Goal: Navigation & Orientation: Find specific page/section

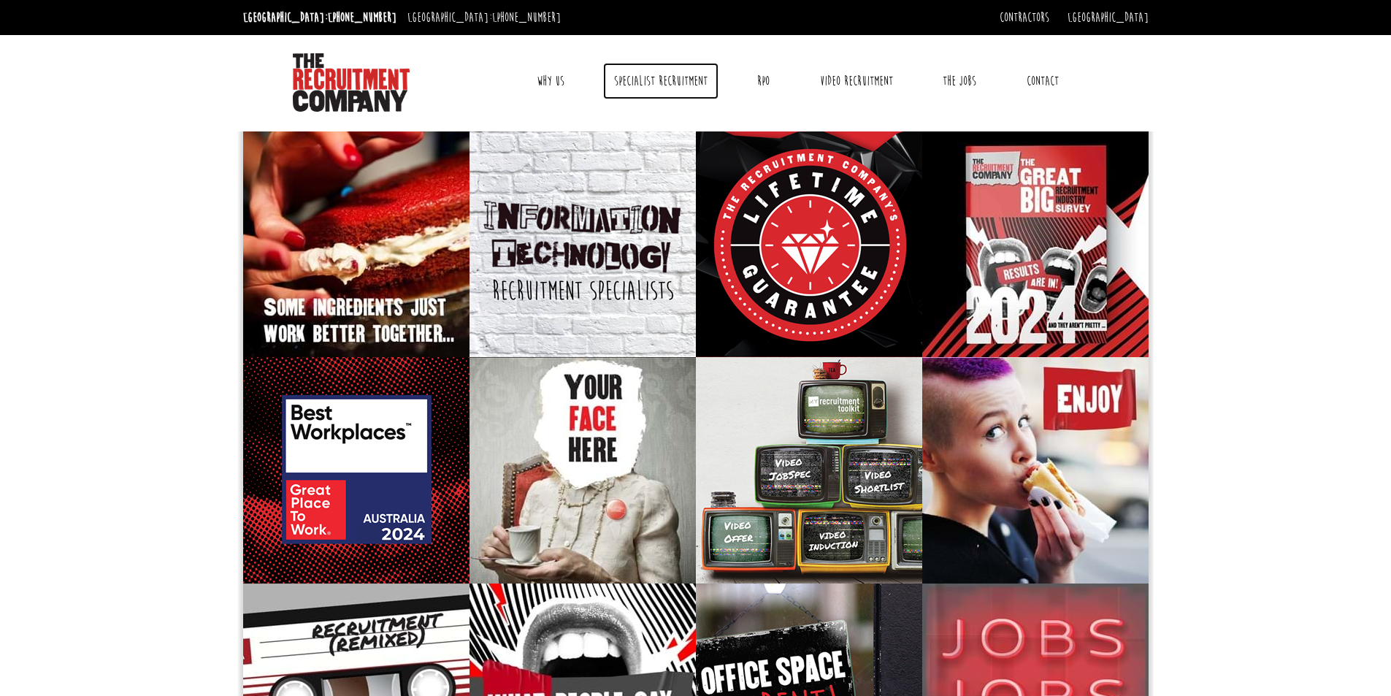
click at [651, 80] on link "Specialist Recruitment" at bounding box center [660, 81] width 115 height 37
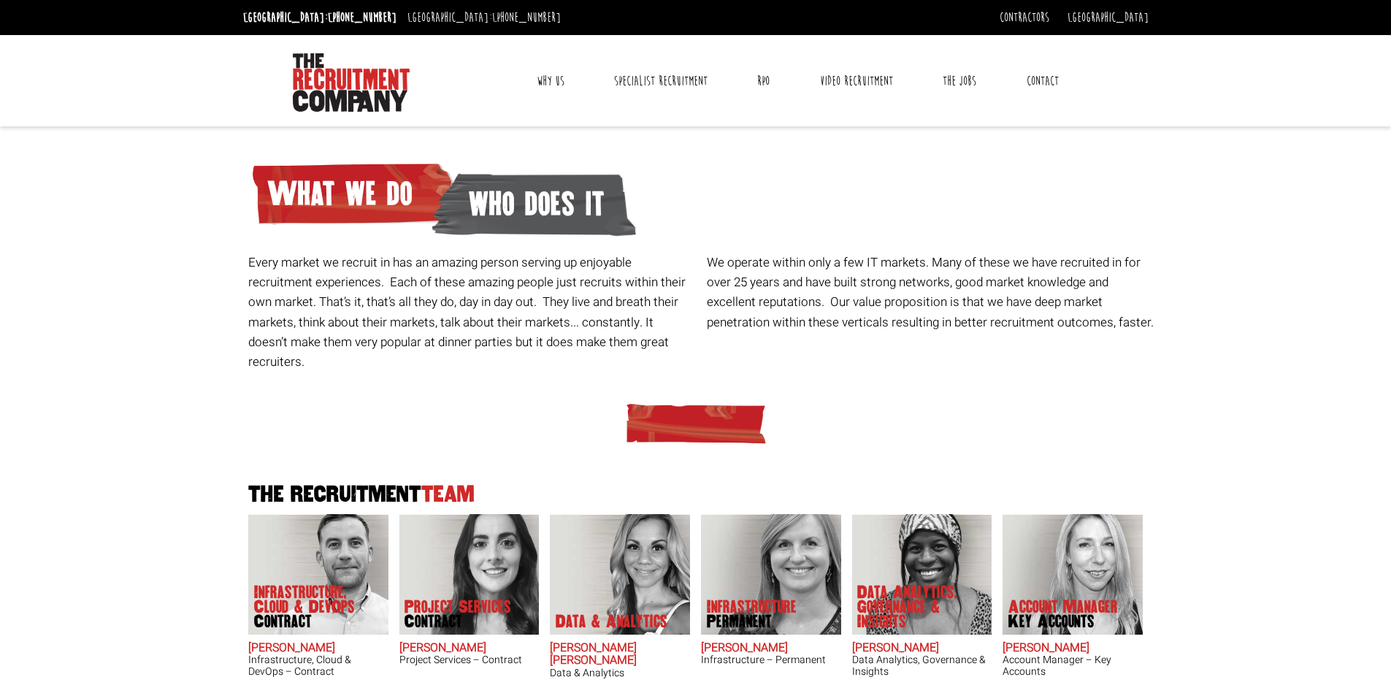
click at [556, 86] on link "Why Us" at bounding box center [551, 81] width 50 height 37
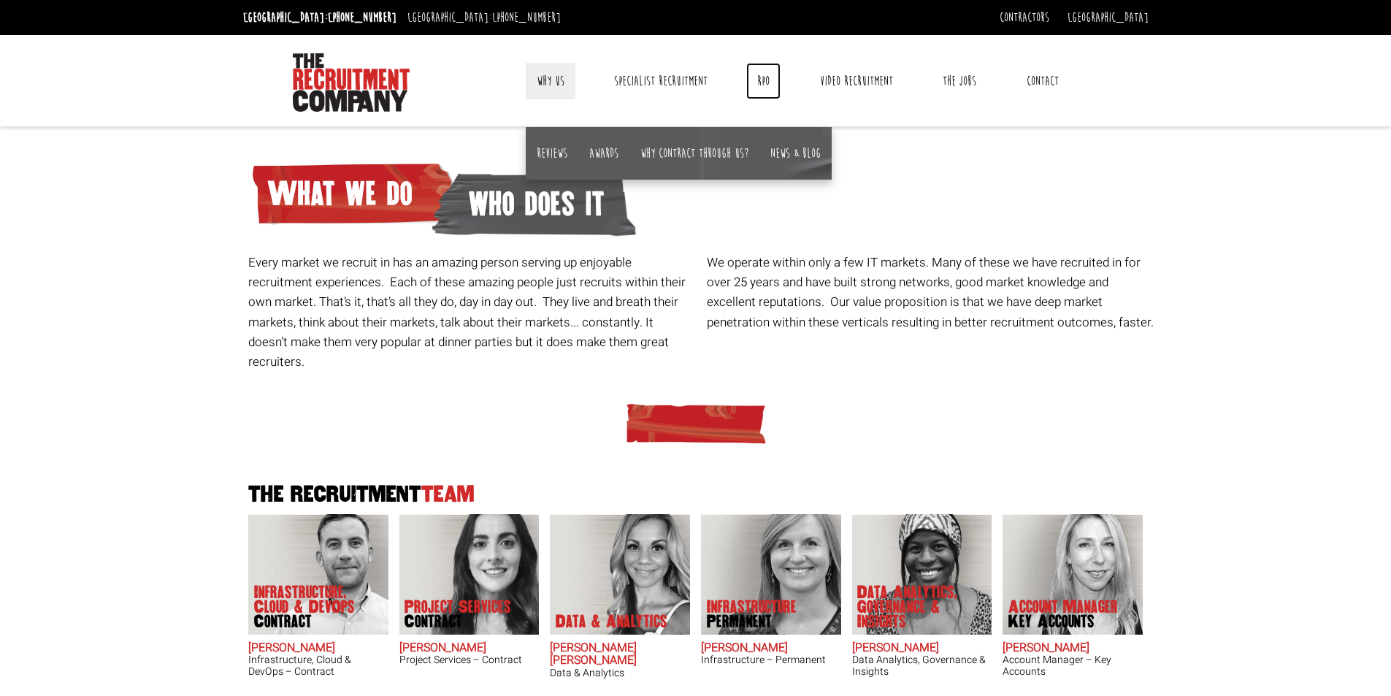
click at [778, 88] on link "RPO" at bounding box center [763, 81] width 34 height 37
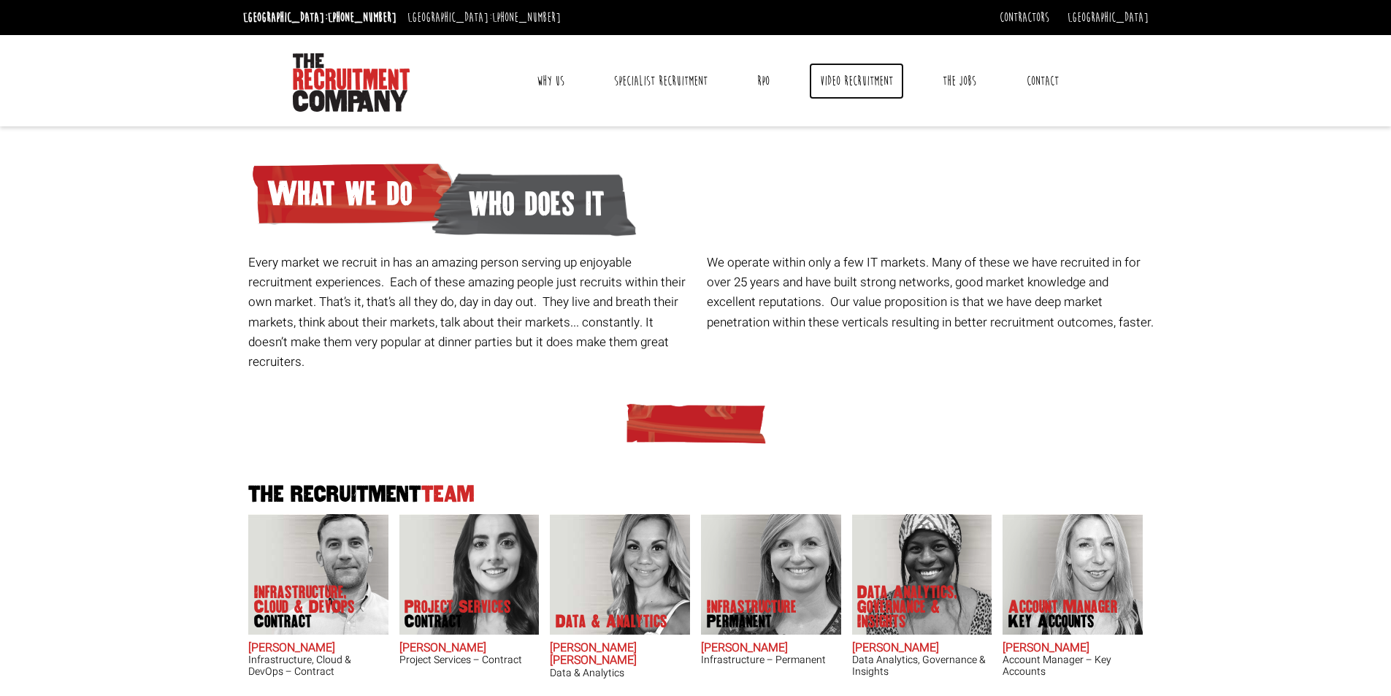
click at [844, 84] on link "Video Recruitment" at bounding box center [856, 81] width 95 height 37
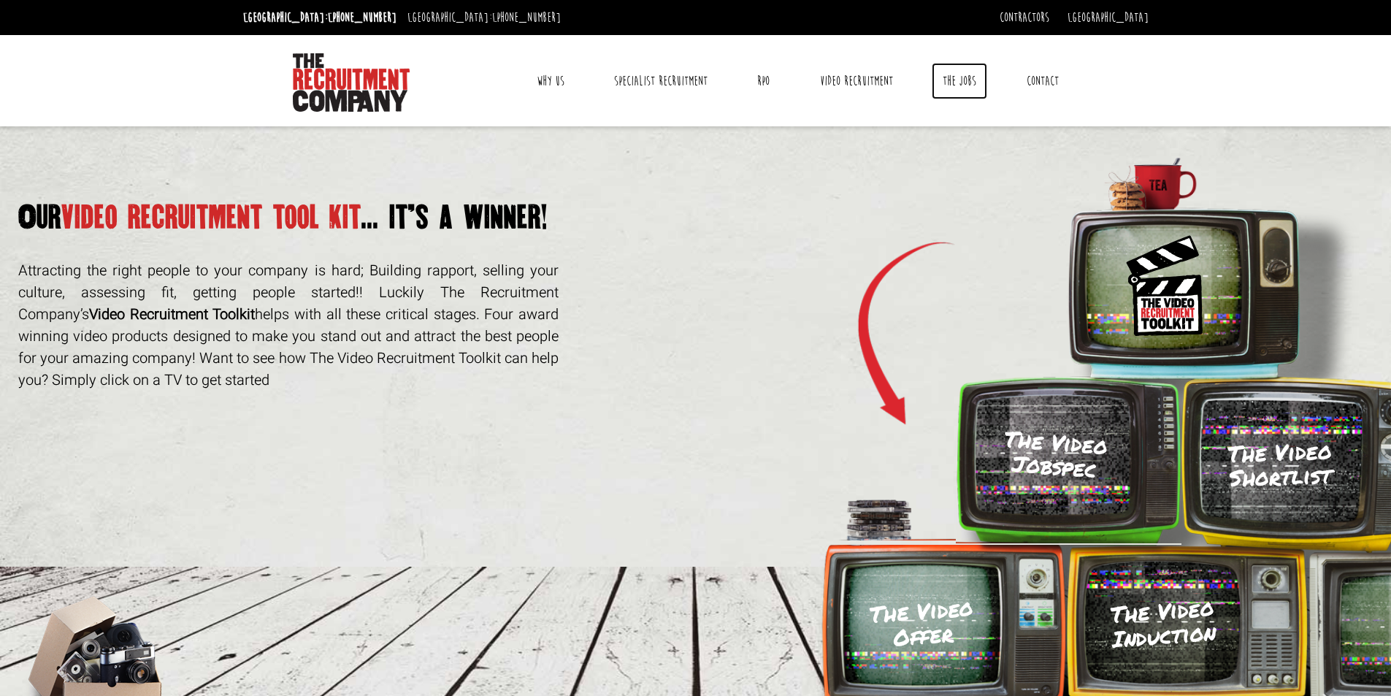
click at [957, 93] on link "The Jobs" at bounding box center [960, 81] width 56 height 37
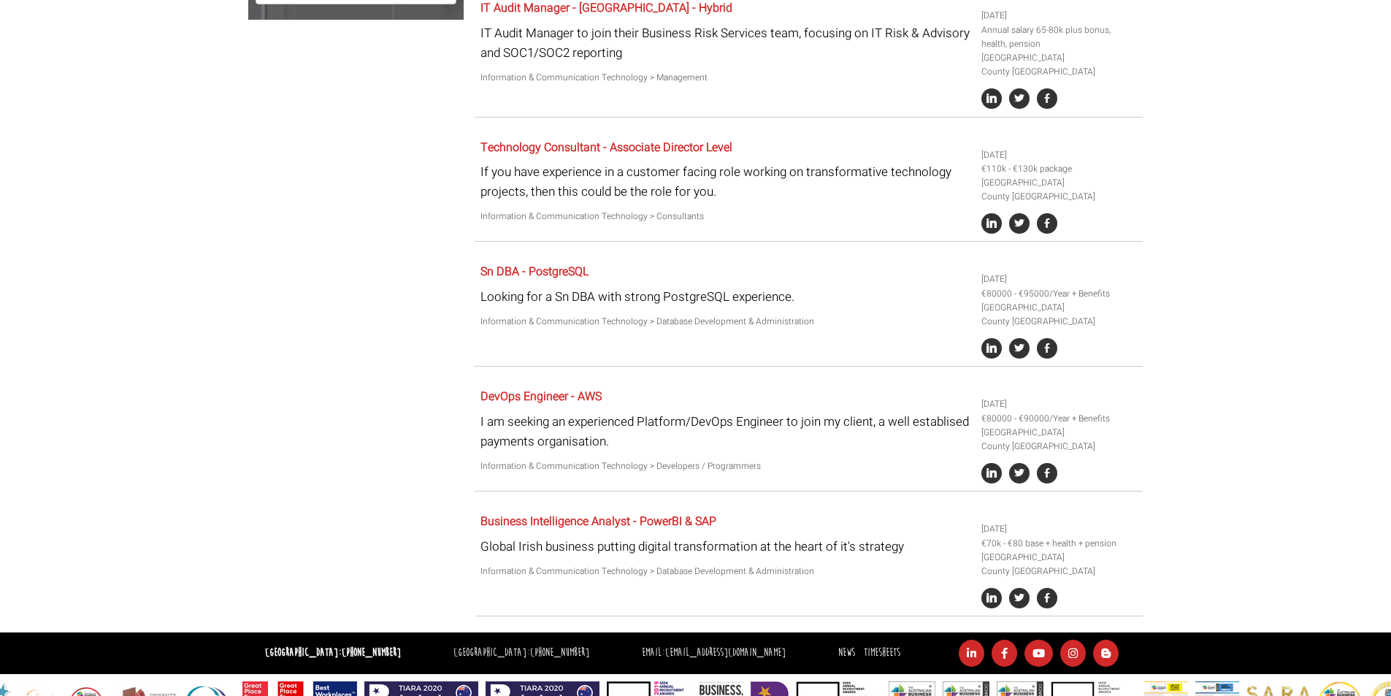
scroll to position [589, 0]
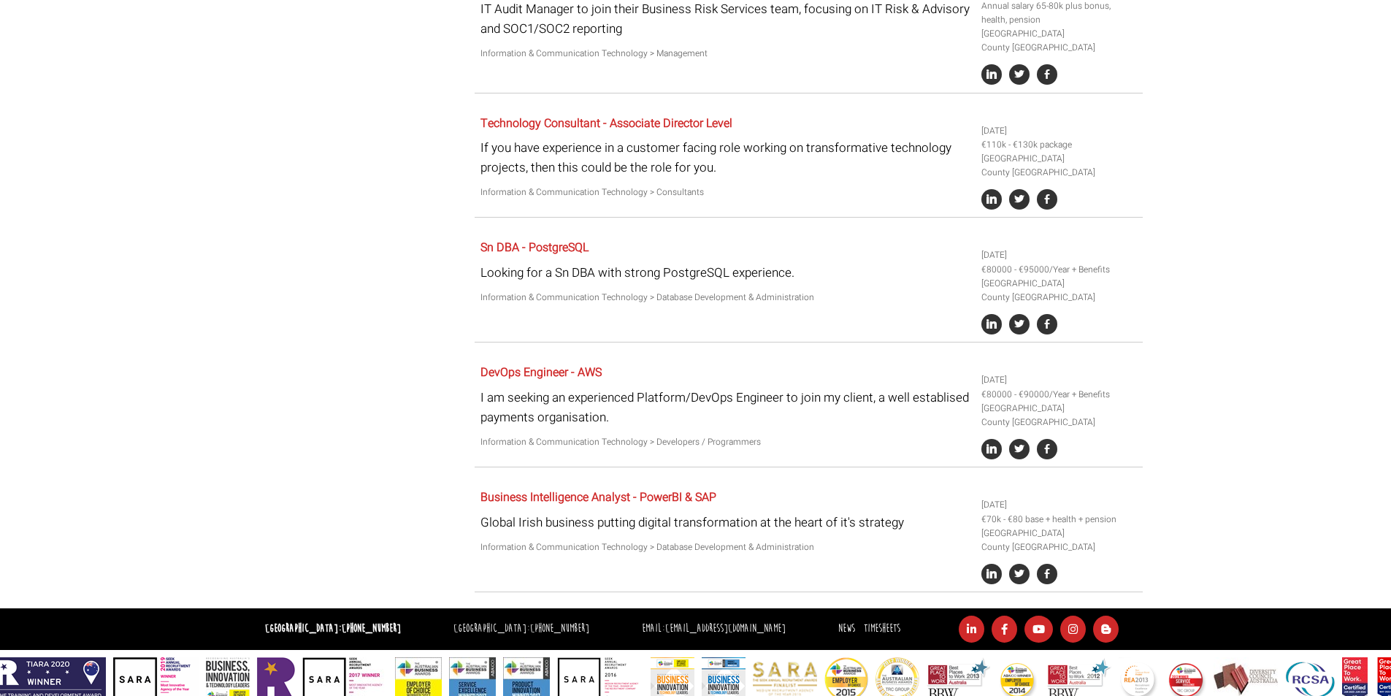
drag, startPoint x: 1077, startPoint y: 122, endPoint x: 309, endPoint y: 400, distance: 817.1
click at [309, 400] on div "Job Filter All Locations Sydney Melbourne Ireland Sydney CBD Parramatta Circula…" at bounding box center [695, 80] width 917 height 1057
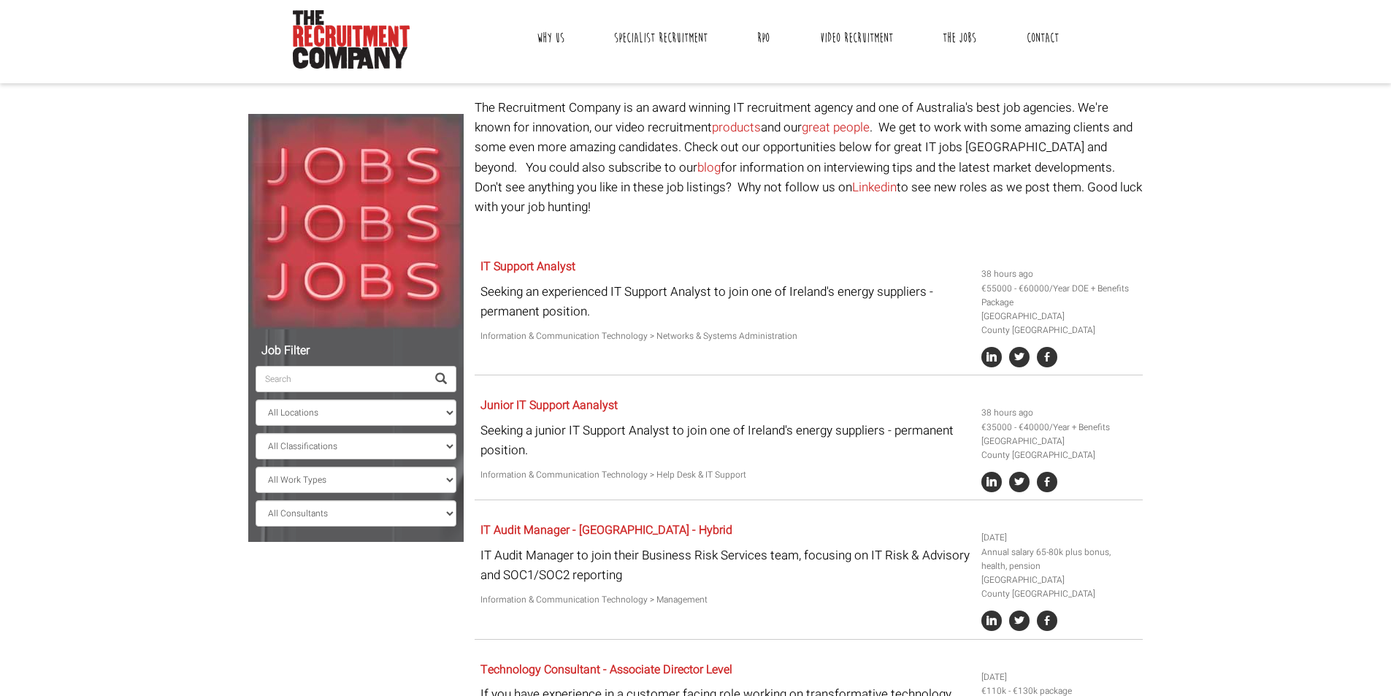
scroll to position [0, 0]
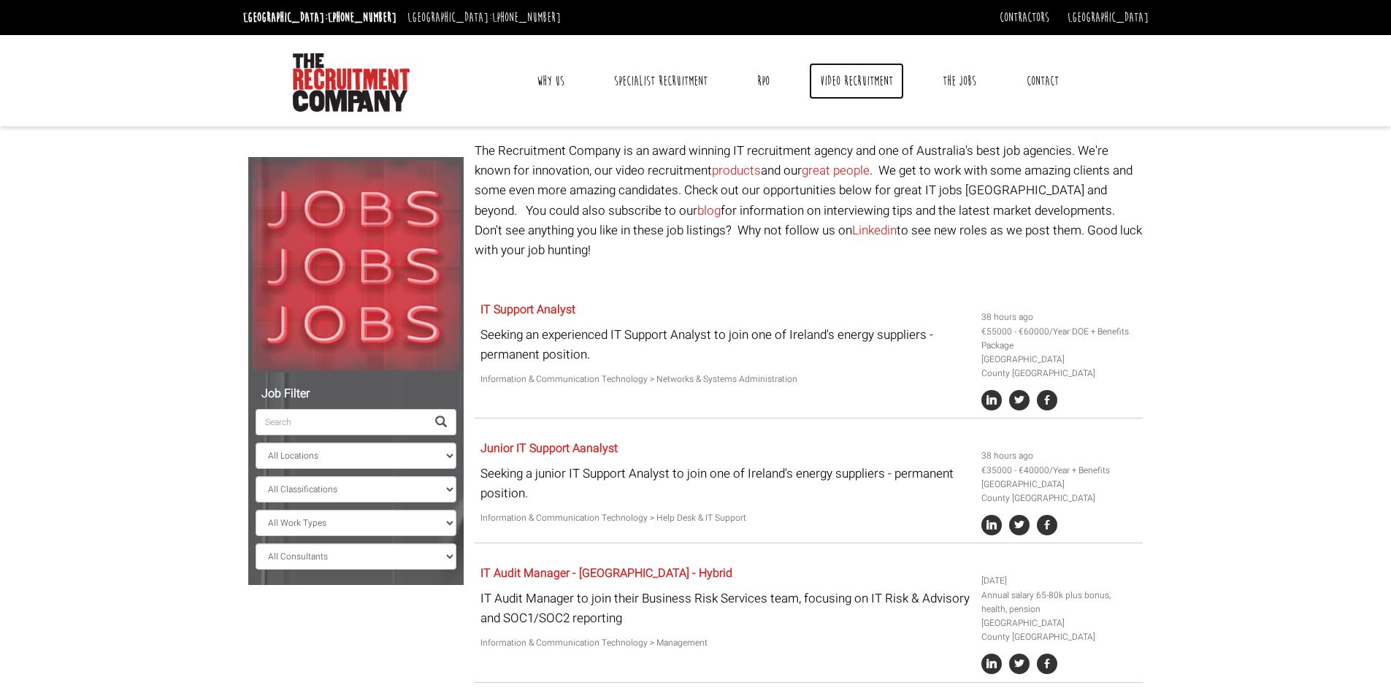
click at [839, 83] on link "Video Recruitment" at bounding box center [856, 81] width 95 height 37
